Goal: Feedback & Contribution: Submit feedback/report problem

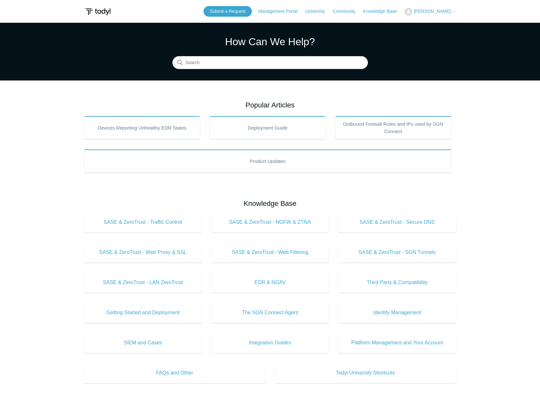
click at [439, 11] on span "[PERSON_NAME]" at bounding box center [432, 11] width 37 height 5
drag, startPoint x: 442, startPoint y: 26, endPoint x: 445, endPoint y: 36, distance: 11.3
click at [442, 26] on link "My Support Requests" at bounding box center [436, 25] width 62 height 11
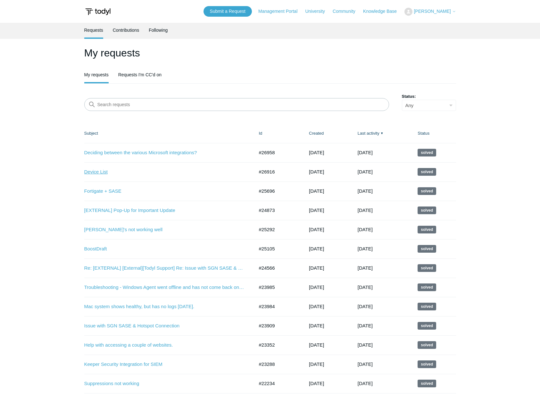
click at [107, 170] on link "Device List" at bounding box center [164, 171] width 160 height 7
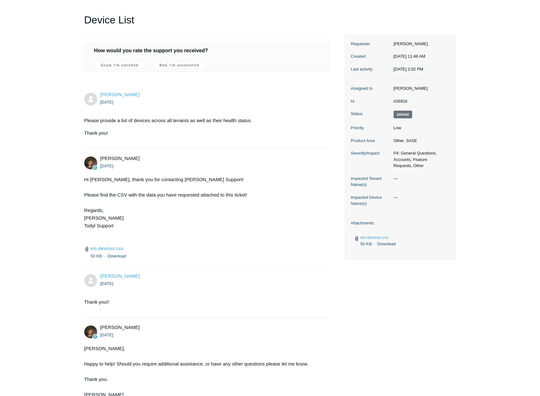
scroll to position [88, 0]
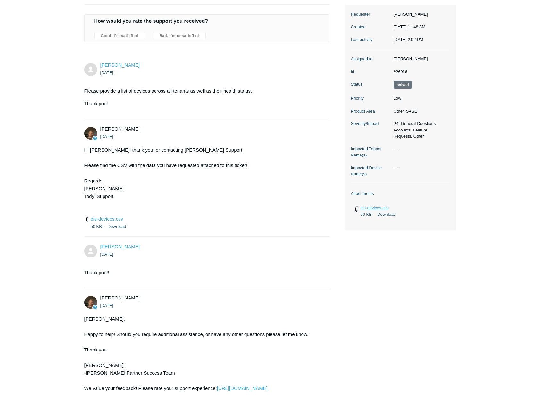
click at [374, 208] on link "eis-devices.csv" at bounding box center [374, 207] width 28 height 5
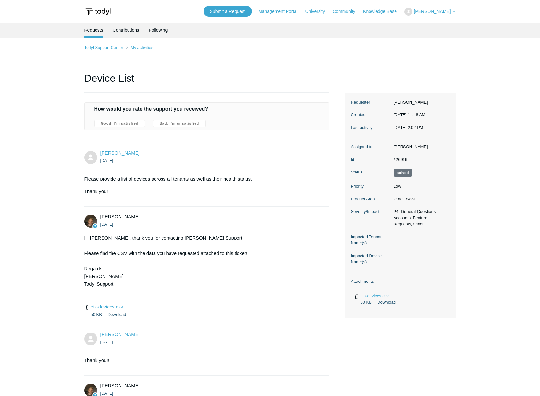
scroll to position [4, 0]
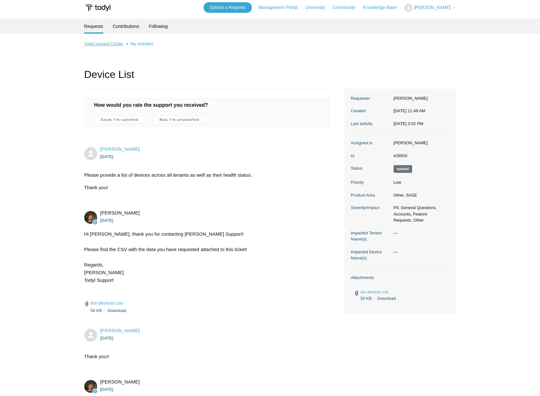
click at [113, 42] on link "Todyl Support Center" at bounding box center [103, 43] width 39 height 5
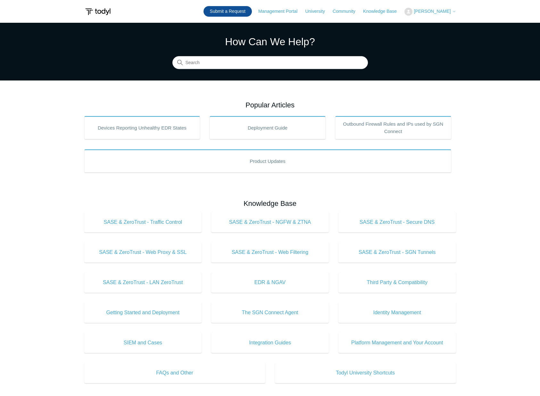
click at [236, 6] on link "Submit a Request" at bounding box center [227, 11] width 48 height 11
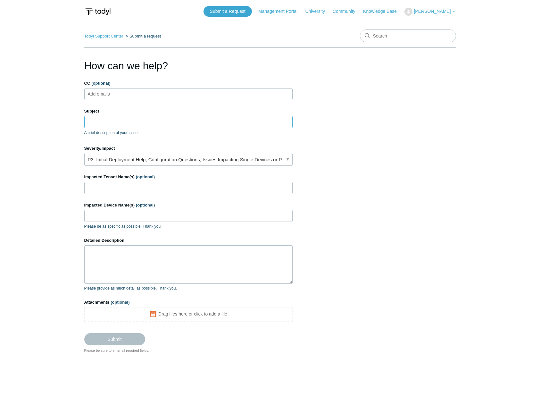
click at [106, 121] on input "Subject" at bounding box center [188, 122] width 208 height 12
click at [108, 120] on input "Subject" at bounding box center [188, 122] width 208 height 12
type input "Missing device from portal"
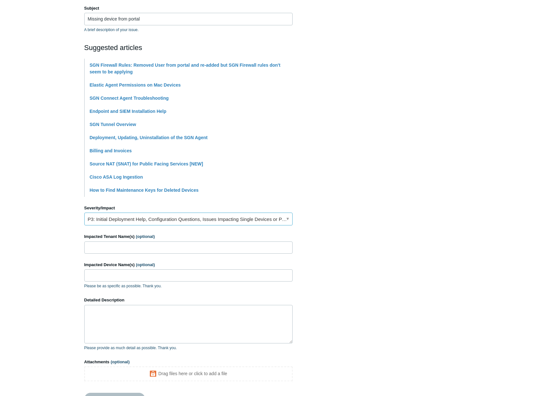
scroll to position [166, 0]
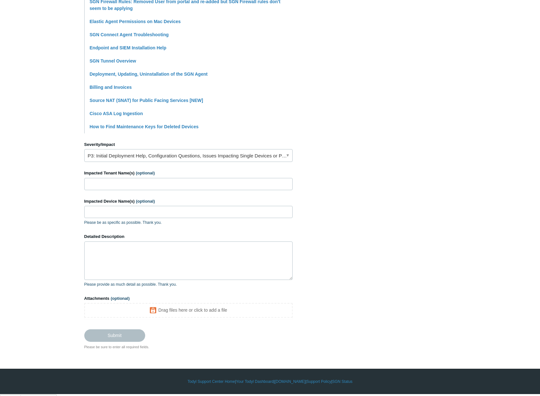
click at [119, 178] on div "Impacted Tenant Name(s) (optional)" at bounding box center [188, 180] width 208 height 20
click at [120, 180] on input "Impacted Tenant Name(s) (optional)" at bounding box center [188, 184] width 208 height 12
type input "Giffords"
click at [138, 210] on input "Impacted Device Name(s) (optional)" at bounding box center [188, 212] width 208 height 12
paste input "Adams-MacBook-Pro-2.local"
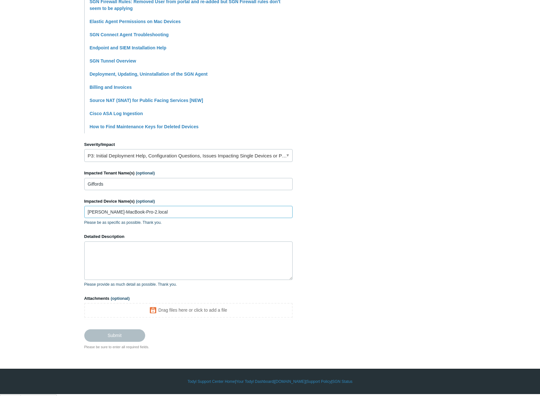
type input "Adams-MacBook-Pro-2.local"
click at [142, 240] on label "Detailed Description" at bounding box center [188, 236] width 208 height 6
click at [142, 241] on textarea "Detailed Description" at bounding box center [188, 260] width 208 height 38
click at [144, 272] on textarea "Detailed Description" at bounding box center [188, 260] width 208 height 38
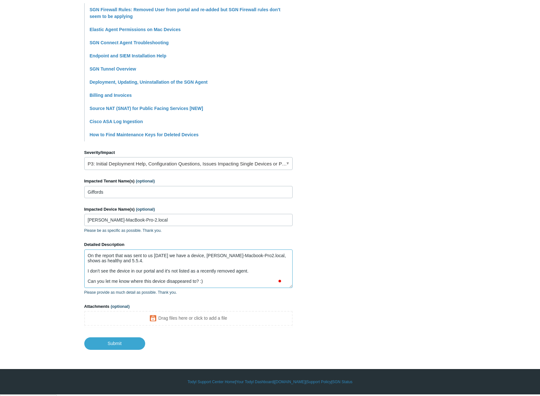
scroll to position [7, 0]
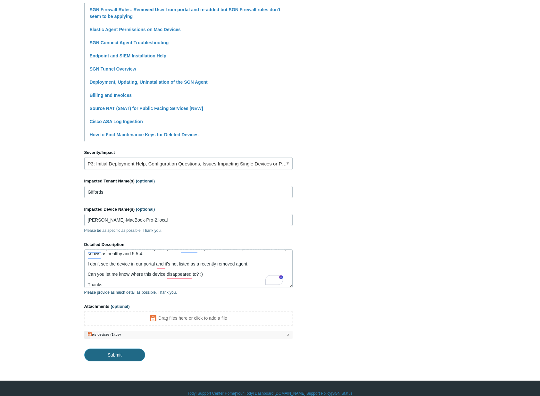
click at [124, 351] on input "Submit" at bounding box center [114, 354] width 61 height 13
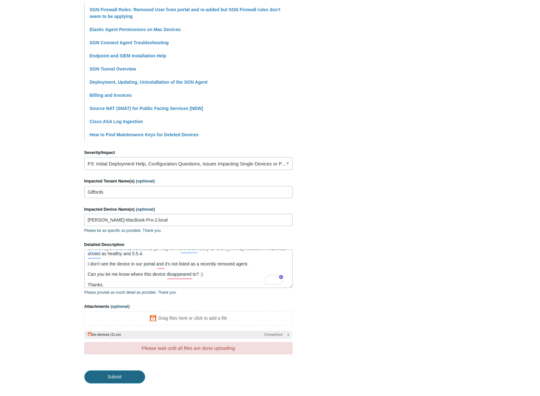
click at [110, 380] on input "Submit" at bounding box center [114, 376] width 61 height 13
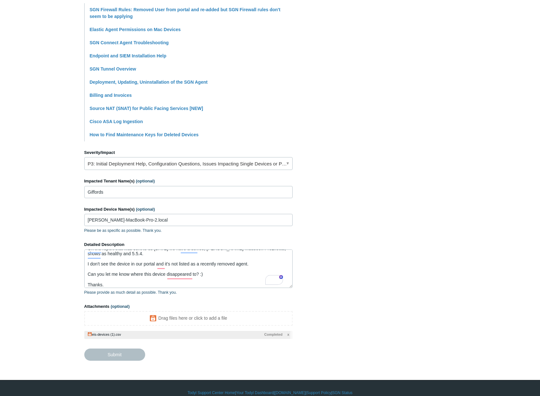
type textarea "On the report that was sent to us 13 days ago we have a device, Adams-Macbook-P…"
